Goal: Communication & Community: Answer question/provide support

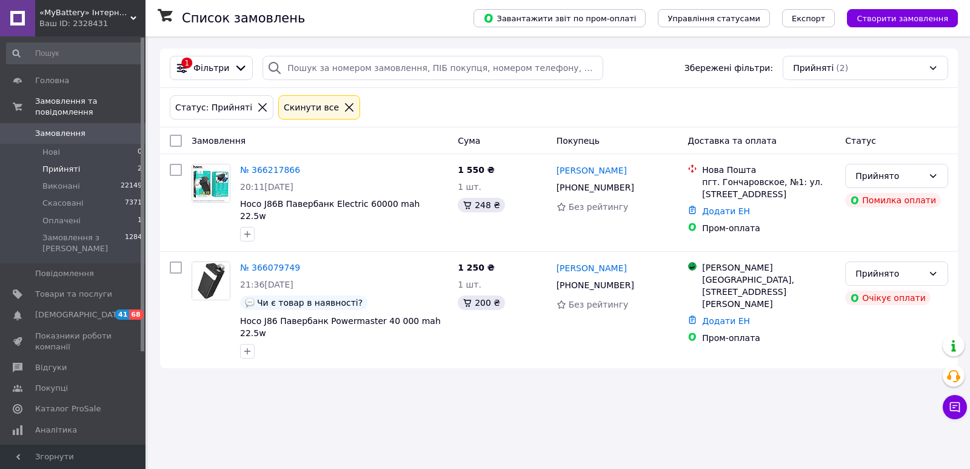
click at [100, 162] on li "Прийняті 2" at bounding box center [74, 169] width 149 height 17
click at [76, 357] on link "Відгуки" at bounding box center [74, 367] width 149 height 21
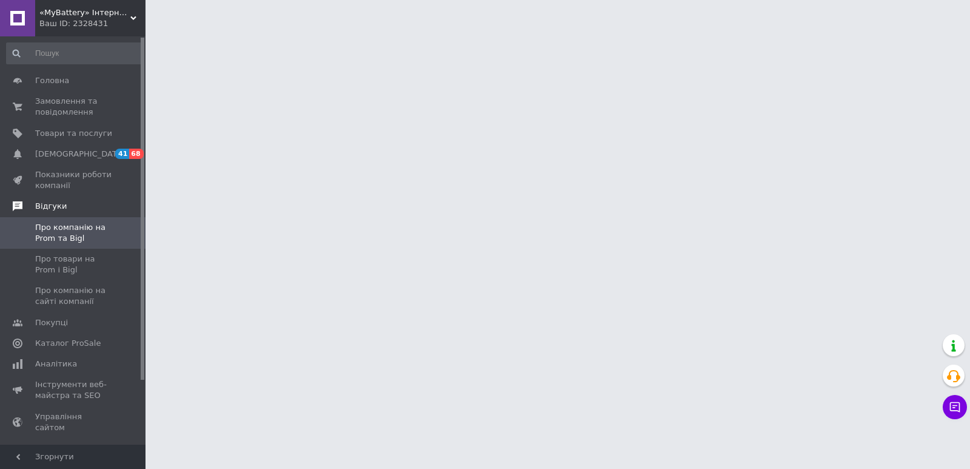
click at [64, 209] on span "Відгуки" at bounding box center [90, 206] width 110 height 11
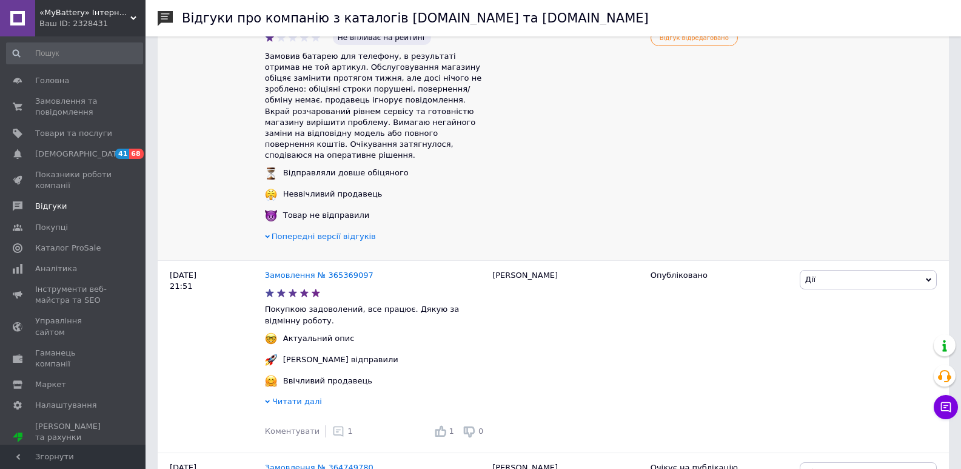
scroll to position [424, 0]
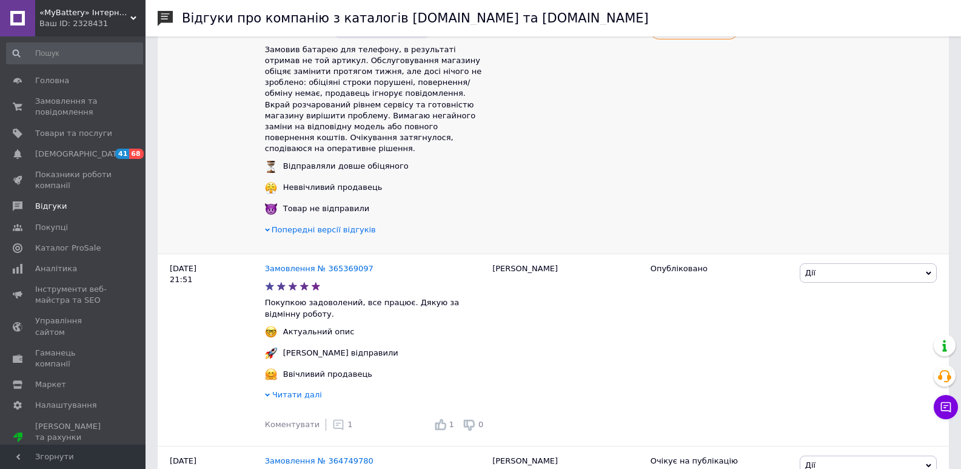
click at [359, 225] on span "Попередні версії відгуків" at bounding box center [324, 229] width 104 height 9
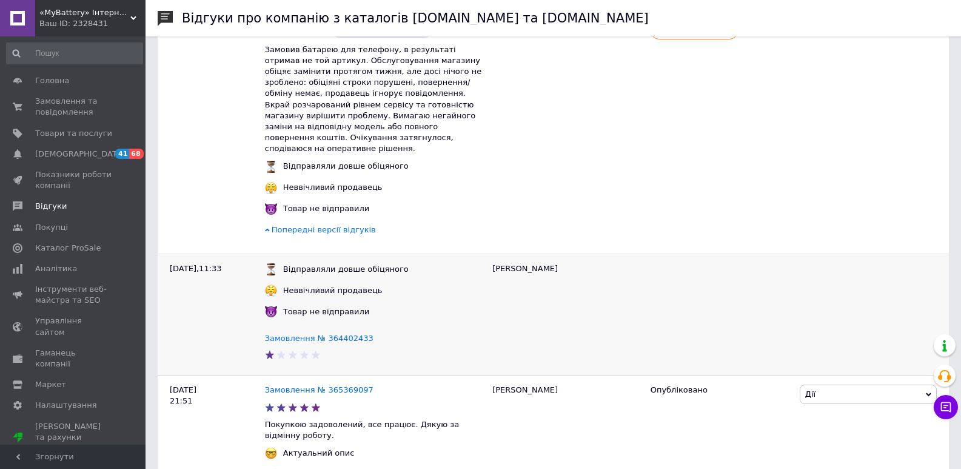
click at [405, 288] on div "Неввічливий продавець" at bounding box center [375, 290] width 227 height 12
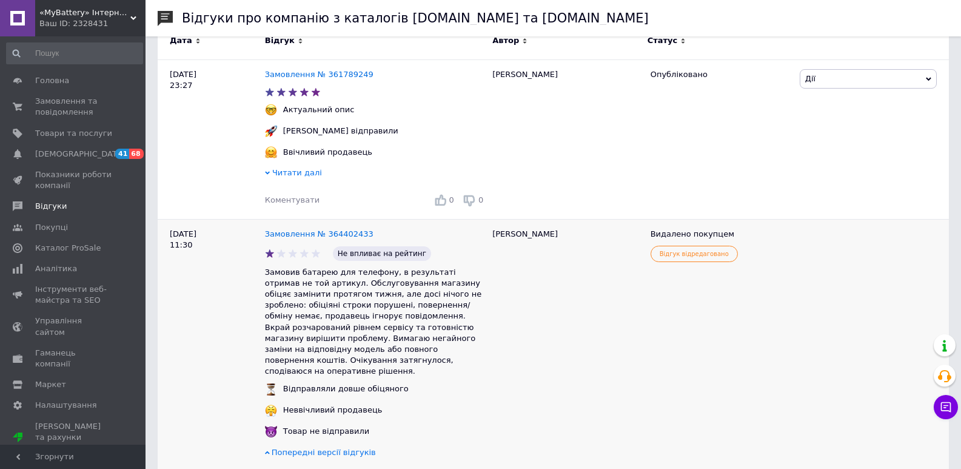
scroll to position [121, 0]
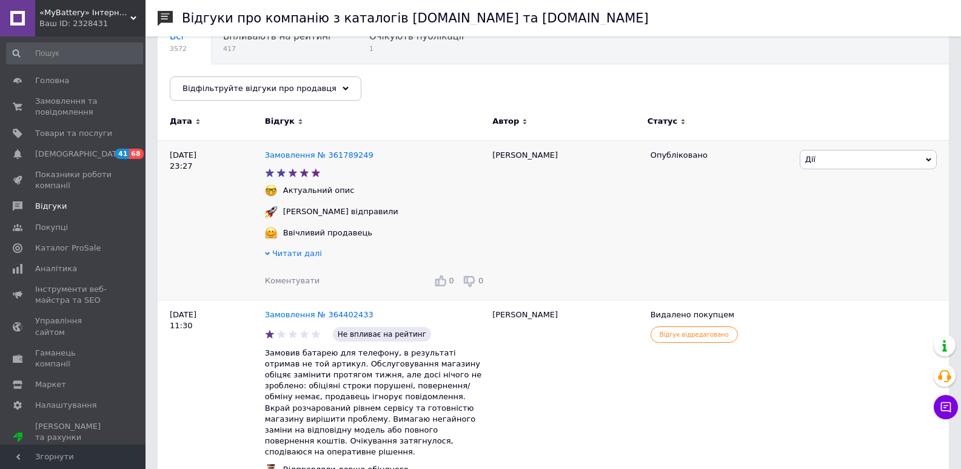
click at [831, 166] on span "Дії" at bounding box center [867, 159] width 137 height 19
click at [292, 251] on span "Читати далі" at bounding box center [297, 252] width 50 height 9
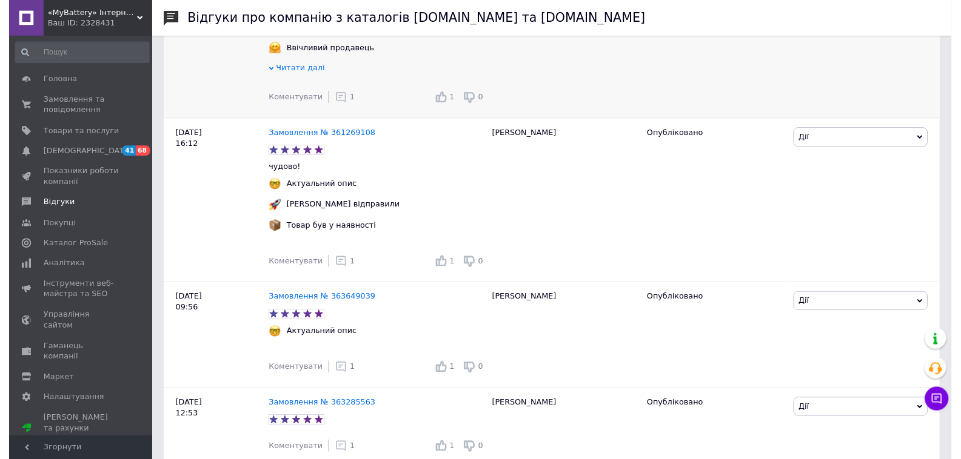
scroll to position [2182, 0]
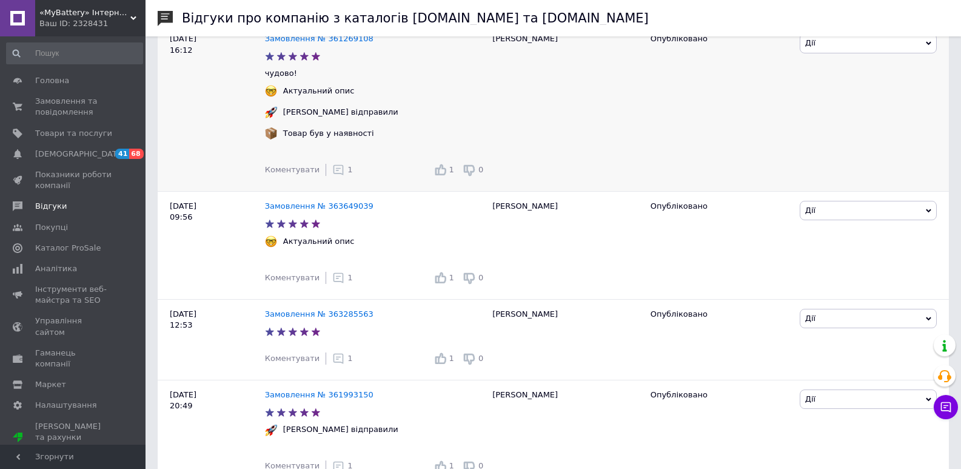
click at [342, 176] on div "1" at bounding box center [342, 170] width 20 height 12
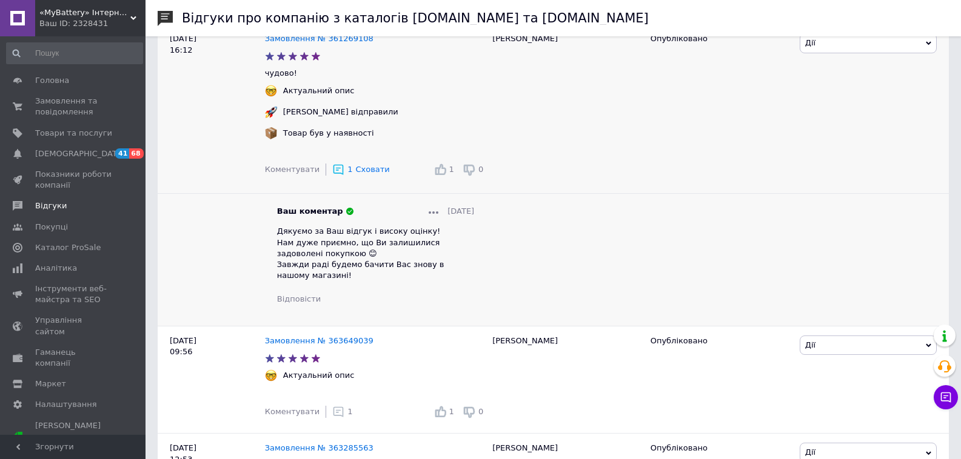
drag, startPoint x: 271, startPoint y: 236, endPoint x: 306, endPoint y: 235, distance: 35.2
click at [282, 236] on div "Ваш коментар 29.09.2025 Дякуємо за Ваш відгук і високу оцінку! Нам дуже приємно…" at bounding box center [375, 255] width 221 height 98
drag, startPoint x: 306, startPoint y: 235, endPoint x: 319, endPoint y: 235, distance: 12.7
click at [319, 235] on span "Дякуємо за Ваш відгук і високу оцінку! Нам дуже приємно, що Ви залишилися задов…" at bounding box center [360, 253] width 167 height 53
click at [315, 235] on span "Дякуємо за Ваш відгук і високу оцінку! Нам дуже приємно, що Ви залишилися задов…" at bounding box center [360, 253] width 167 height 53
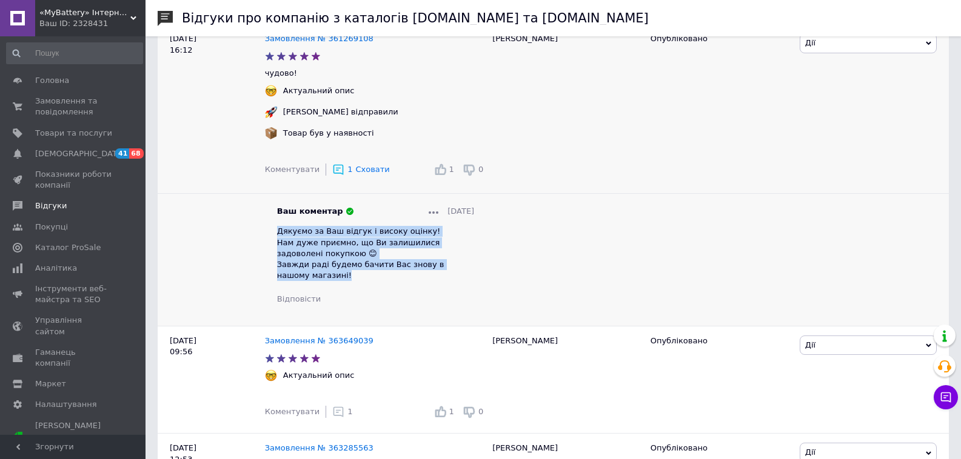
drag, startPoint x: 278, startPoint y: 239, endPoint x: 319, endPoint y: 289, distance: 64.2
click at [319, 281] on div "Дякуємо за Ваш відгук і високу оцінку! Нам дуже приємно, що Ви залишилися задов…" at bounding box center [375, 253] width 197 height 55
copy span "Дякуємо за Ваш відгук і високу оцінку! Нам дуже приємно, що Ви залишилися задов…"
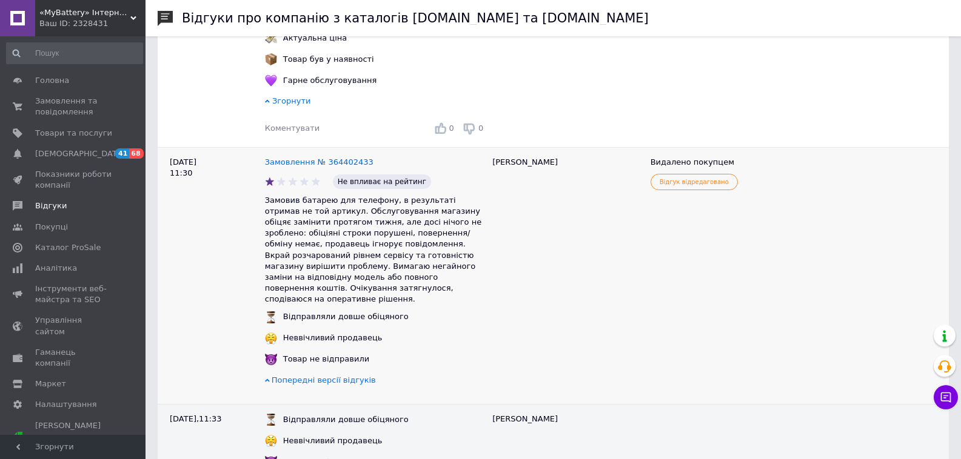
scroll to position [182, 0]
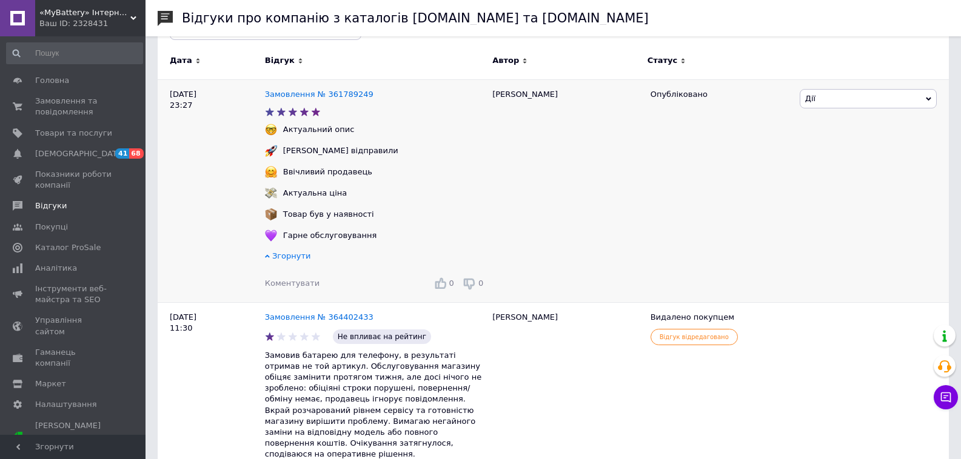
click at [830, 104] on span "Дії" at bounding box center [867, 98] width 137 height 19
click at [837, 121] on li "Коментувати" at bounding box center [868, 121] width 136 height 17
